Goal: Information Seeking & Learning: Learn about a topic

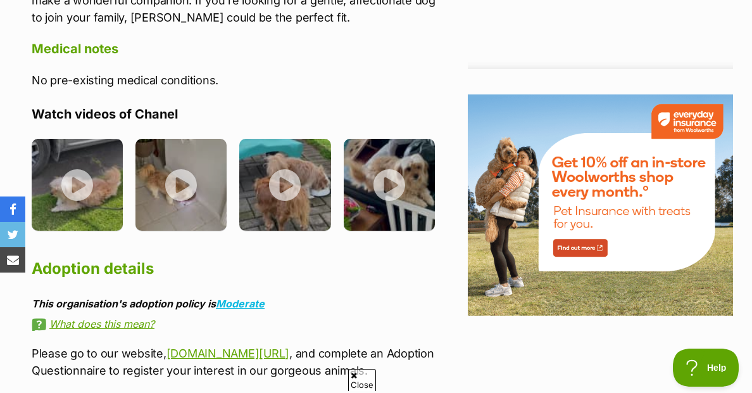
scroll to position [1359, 0]
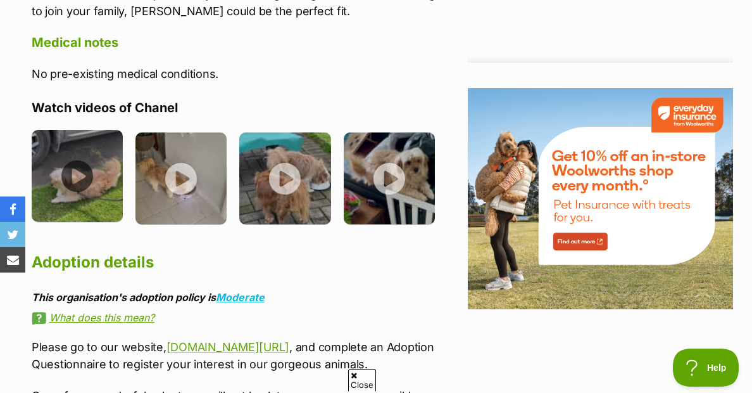
click at [85, 183] on img at bounding box center [77, 175] width 91 height 91
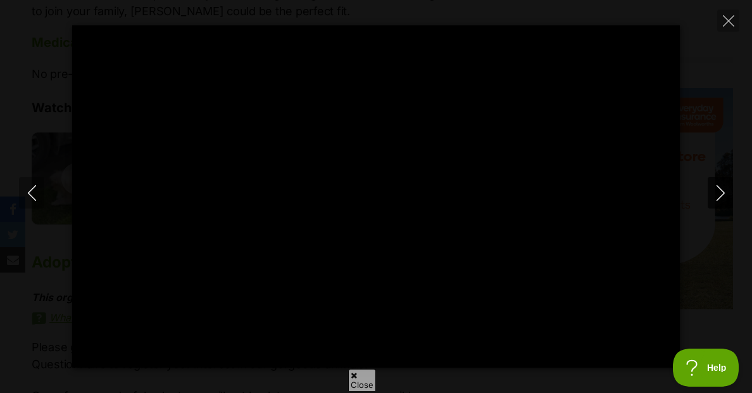
type input "100"
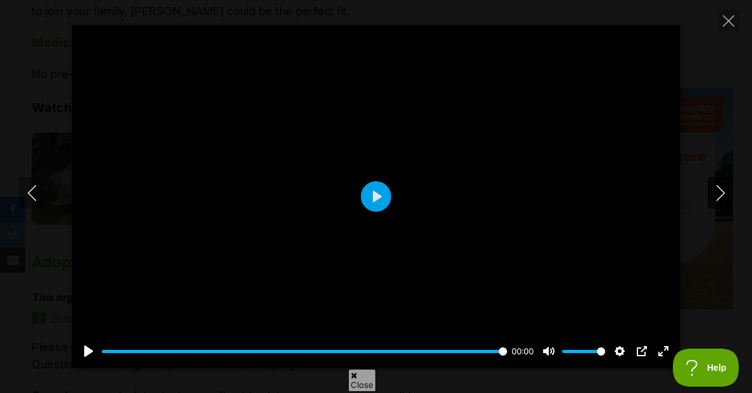
click at [714, 185] on icon "Next" at bounding box center [721, 193] width 16 height 16
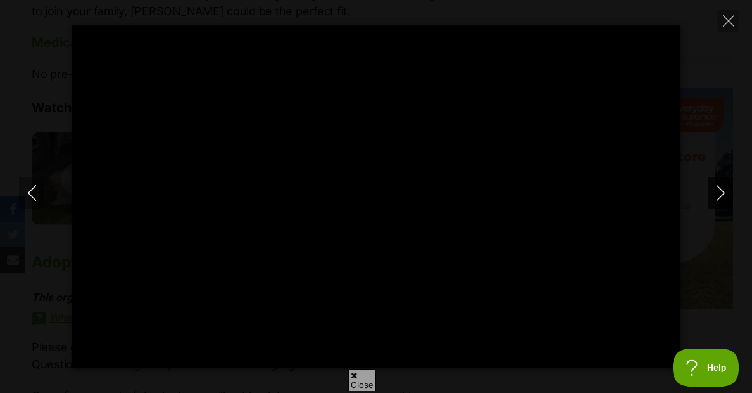
type input "100"
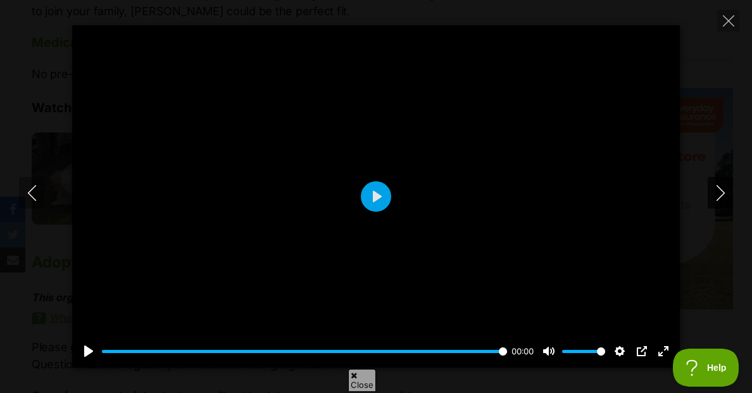
click at [720, 195] on icon "Next" at bounding box center [721, 193] width 16 height 16
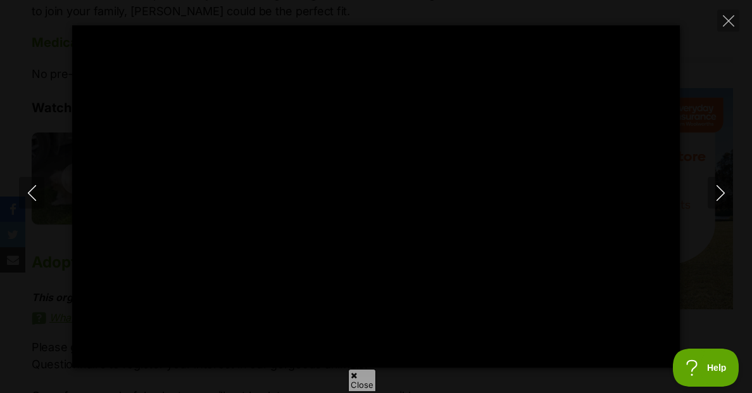
type input "100"
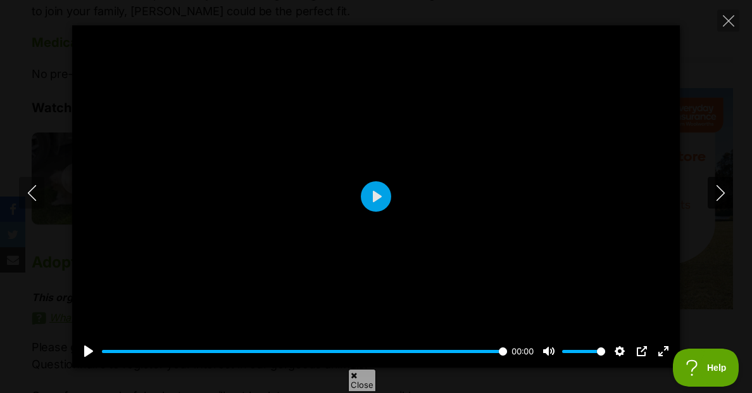
click at [719, 186] on icon "Next" at bounding box center [721, 193] width 16 height 16
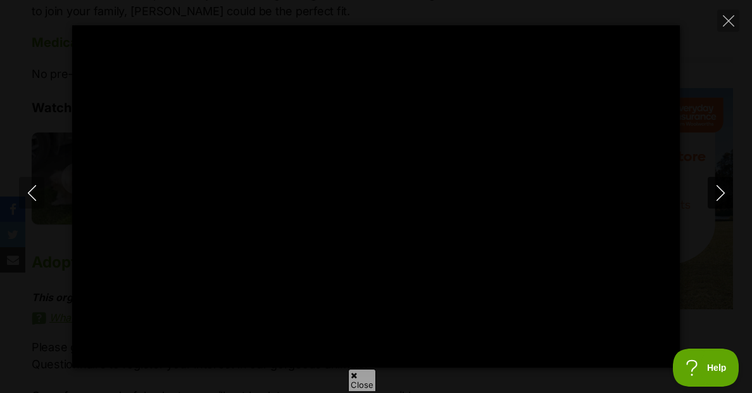
click at [718, 194] on icon "Next" at bounding box center [721, 193] width 16 height 16
type input "93.52"
click at [729, 19] on icon "Close" at bounding box center [728, 20] width 11 height 11
type input "42.12"
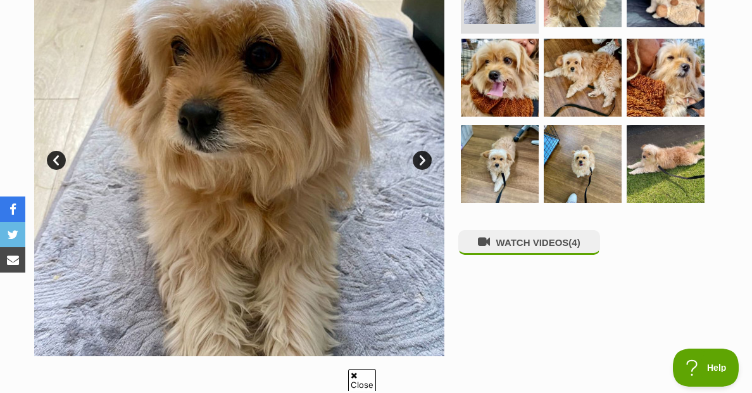
scroll to position [314, 0]
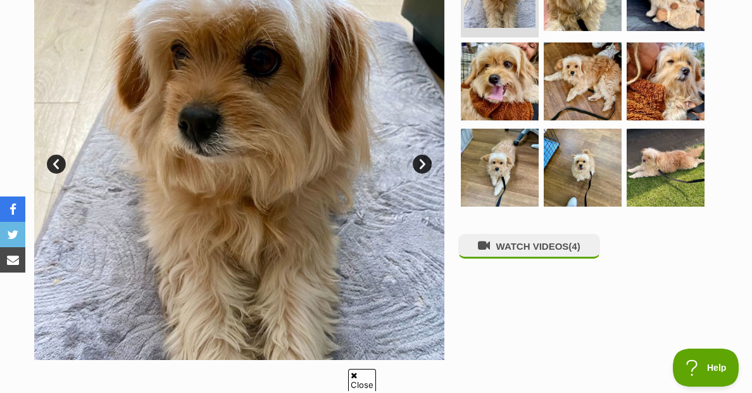
click at [420, 173] on link "Next" at bounding box center [422, 163] width 19 height 19
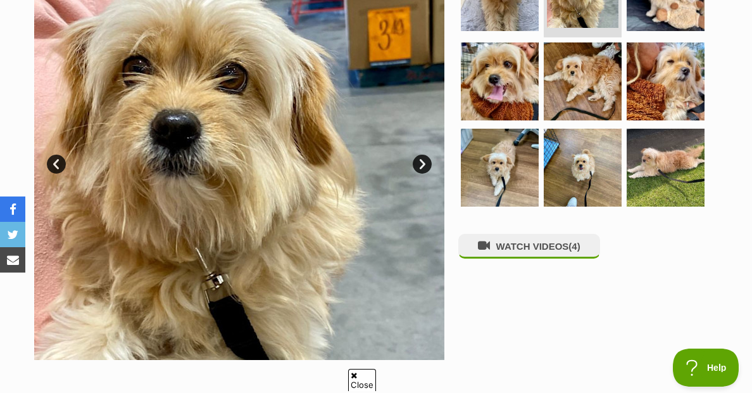
click at [419, 173] on link "Next" at bounding box center [422, 163] width 19 height 19
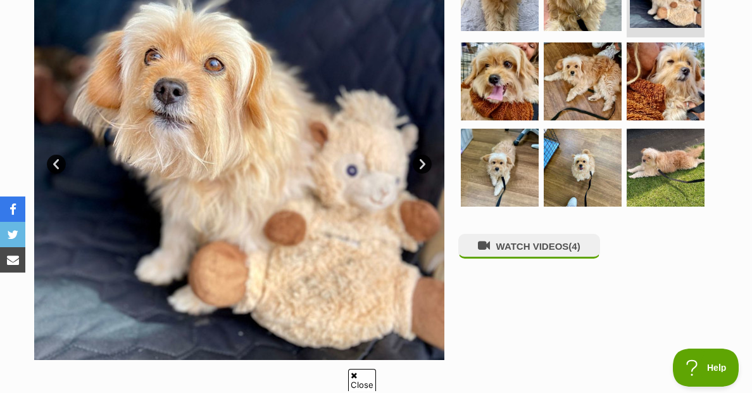
click at [419, 173] on link "Next" at bounding box center [422, 163] width 19 height 19
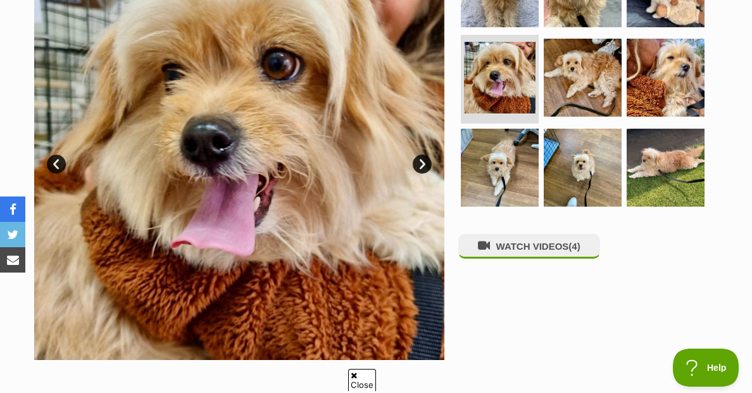
click at [419, 173] on link "Next" at bounding box center [422, 163] width 19 height 19
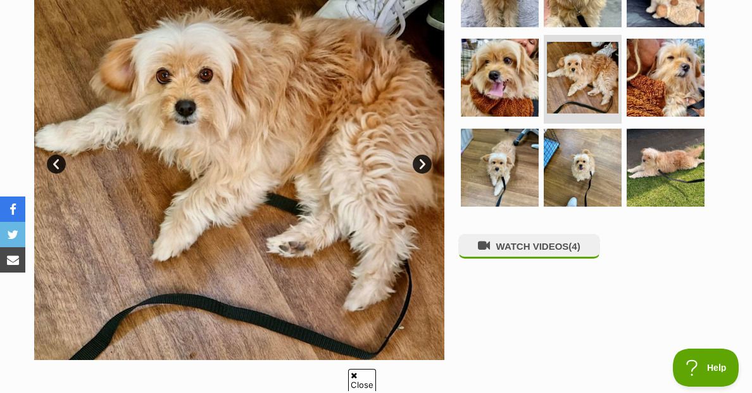
click at [419, 173] on link "Next" at bounding box center [422, 163] width 19 height 19
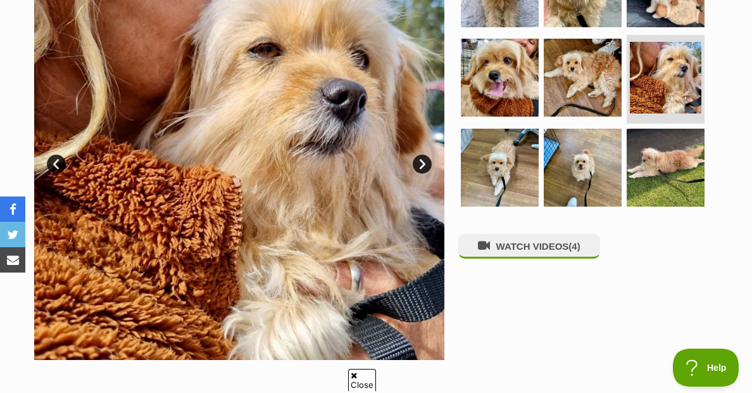
click at [419, 173] on link "Next" at bounding box center [422, 163] width 19 height 19
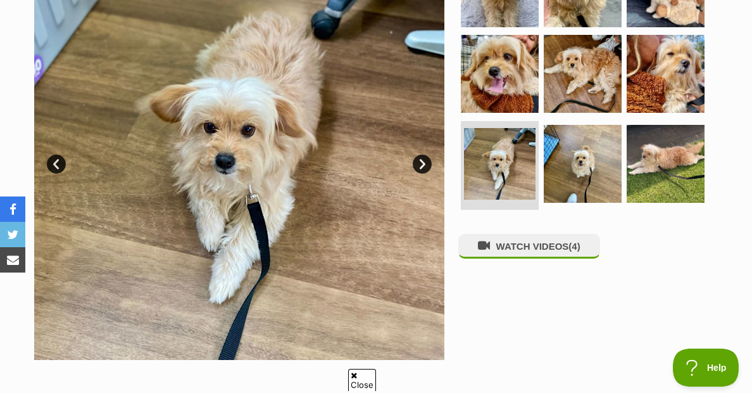
click at [419, 173] on link "Next" at bounding box center [422, 163] width 19 height 19
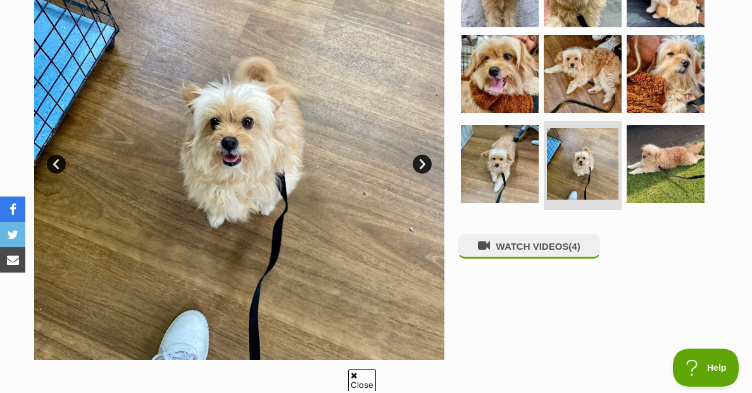
click at [419, 173] on link "Next" at bounding box center [422, 163] width 19 height 19
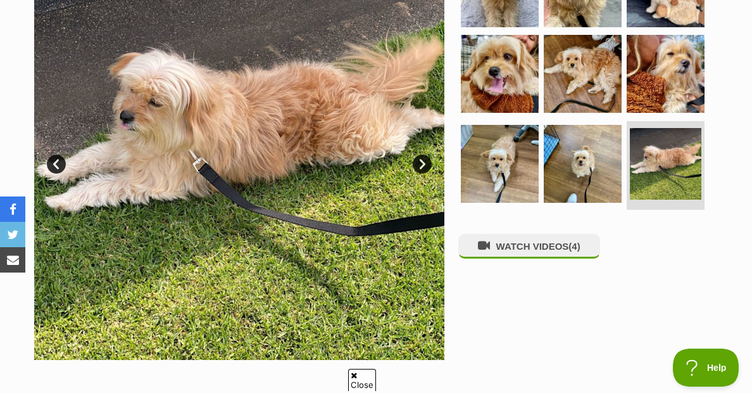
click at [419, 173] on link "Next" at bounding box center [422, 163] width 19 height 19
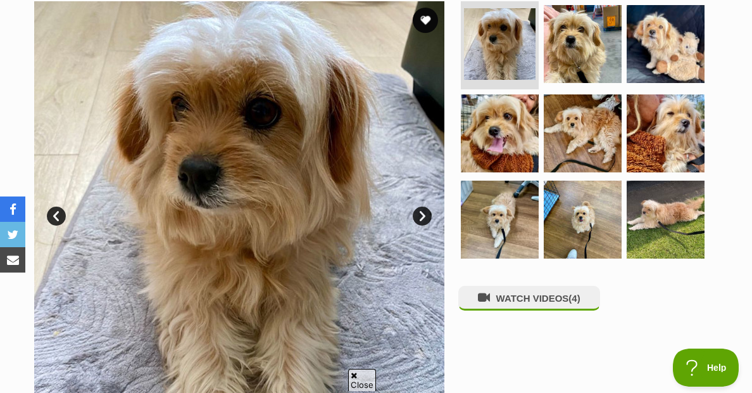
scroll to position [0, 0]
